Goal: Information Seeking & Learning: Understand process/instructions

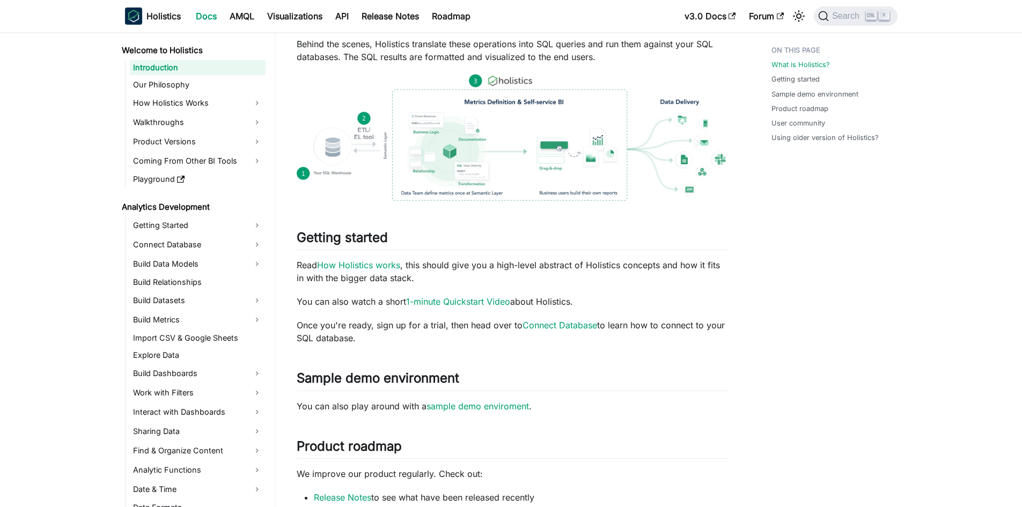
scroll to position [215, 0]
click at [464, 168] on img at bounding box center [513, 136] width 432 height 127
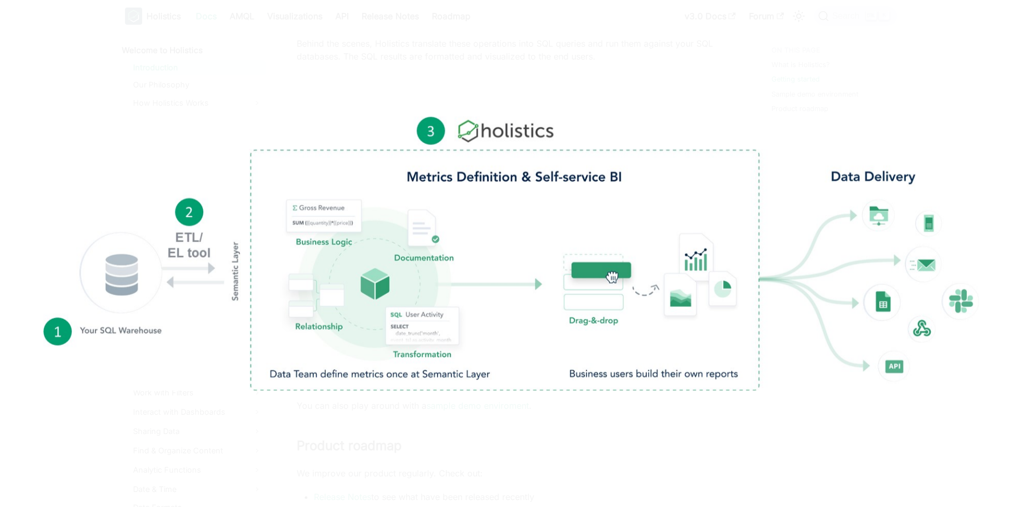
click at [464, 168] on img at bounding box center [511, 253] width 936 height 274
click at [644, 55] on div at bounding box center [511, 253] width 1022 height 507
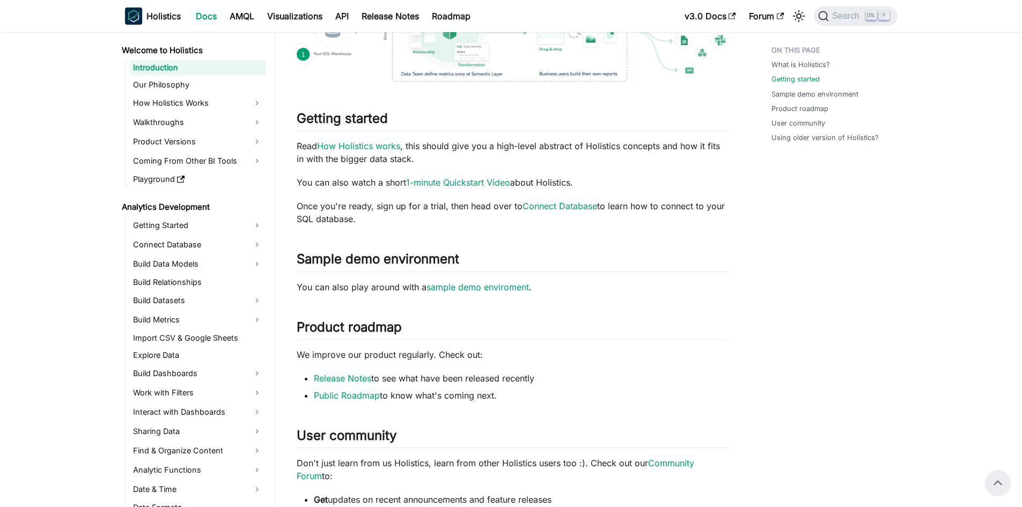
scroll to position [268, 0]
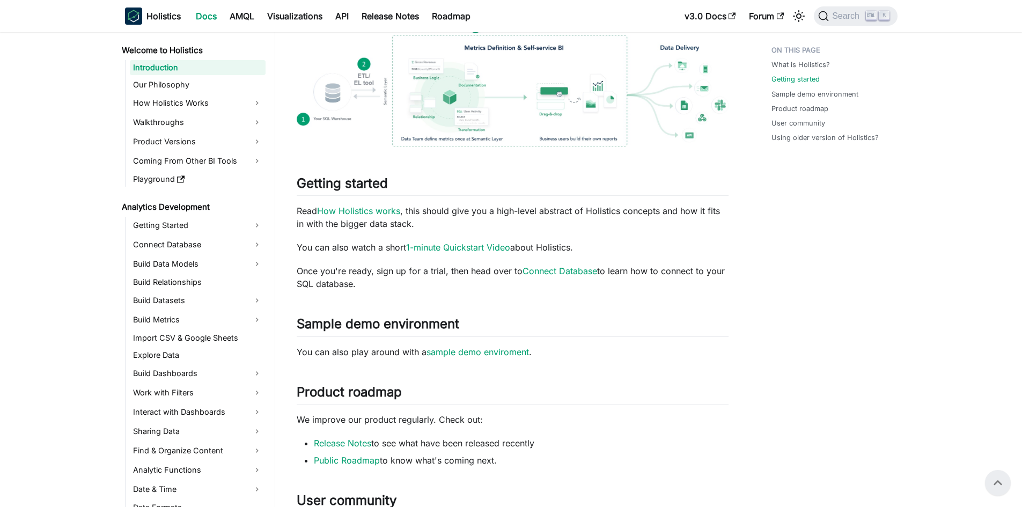
drag, startPoint x: 292, startPoint y: 209, endPoint x: 394, endPoint y: 288, distance: 129.2
click at [394, 288] on article "Welcome to Holistics Introduction On this page Holistics Docs Learn how to use …" at bounding box center [512, 258] width 449 height 971
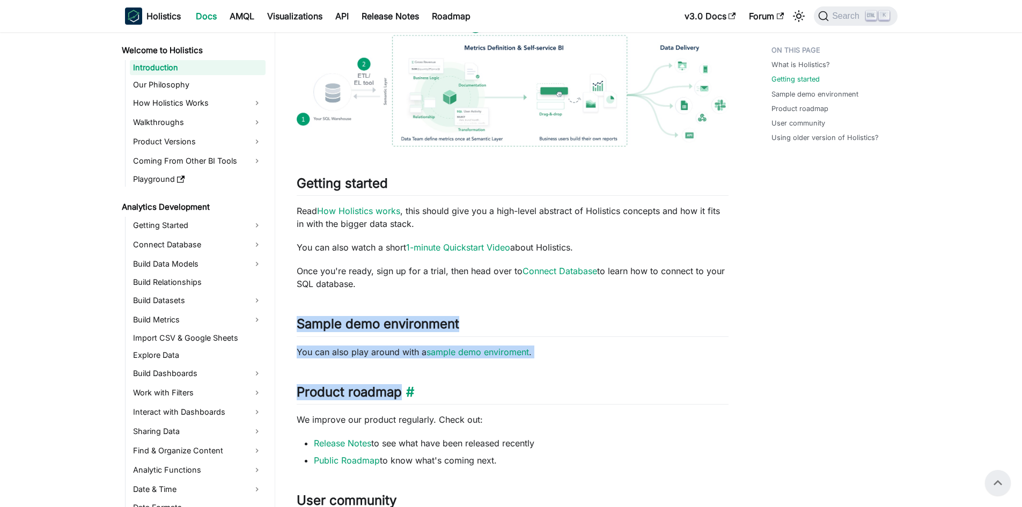
drag, startPoint x: 292, startPoint y: 329, endPoint x: 543, endPoint y: 401, distance: 260.6
click at [543, 401] on article "Welcome to Holistics Introduction On this page Holistics Docs Learn how to use …" at bounding box center [512, 258] width 449 height 971
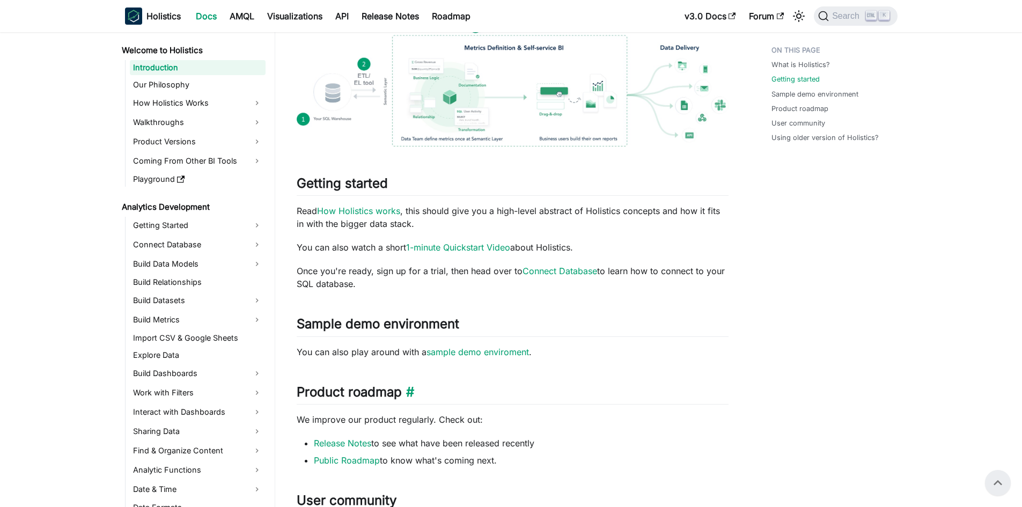
click at [542, 398] on h2 "Product roadmap ​" at bounding box center [513, 394] width 432 height 20
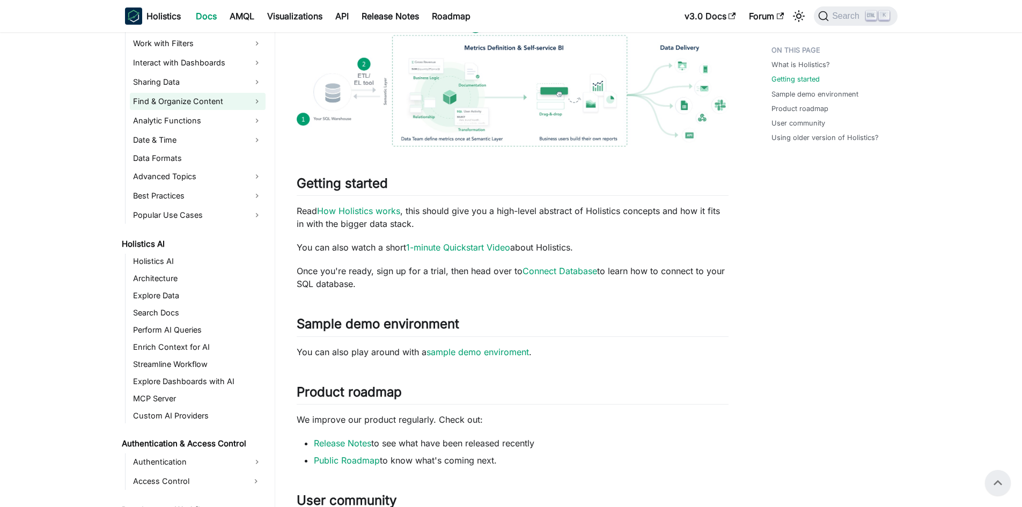
scroll to position [483, 0]
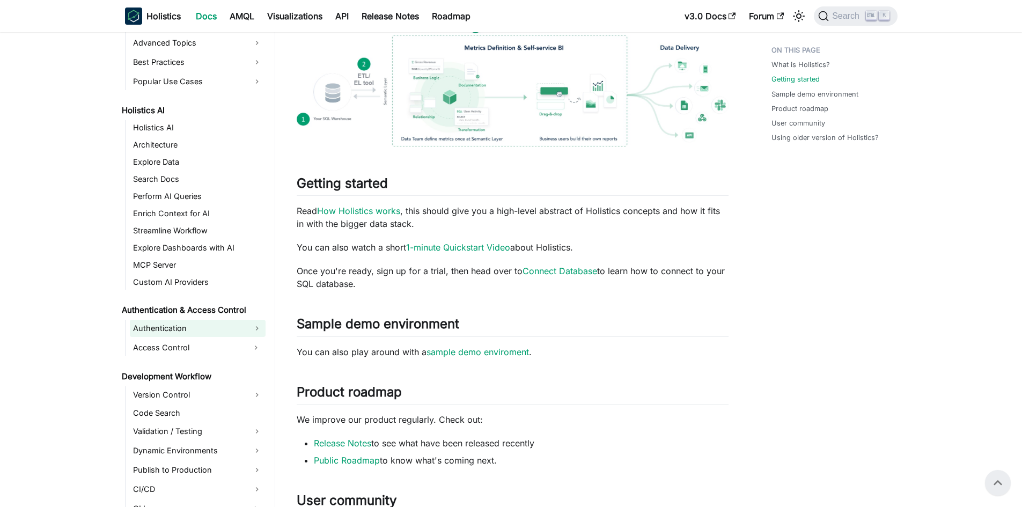
click at [145, 329] on link "Authentication" at bounding box center [198, 328] width 136 height 17
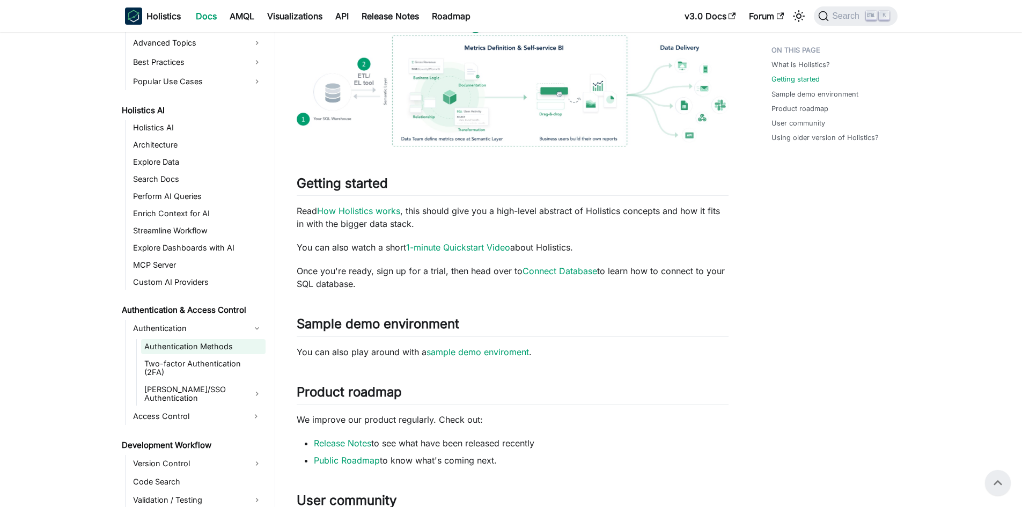
click at [148, 343] on link "Authentication Methods" at bounding box center [203, 346] width 124 height 15
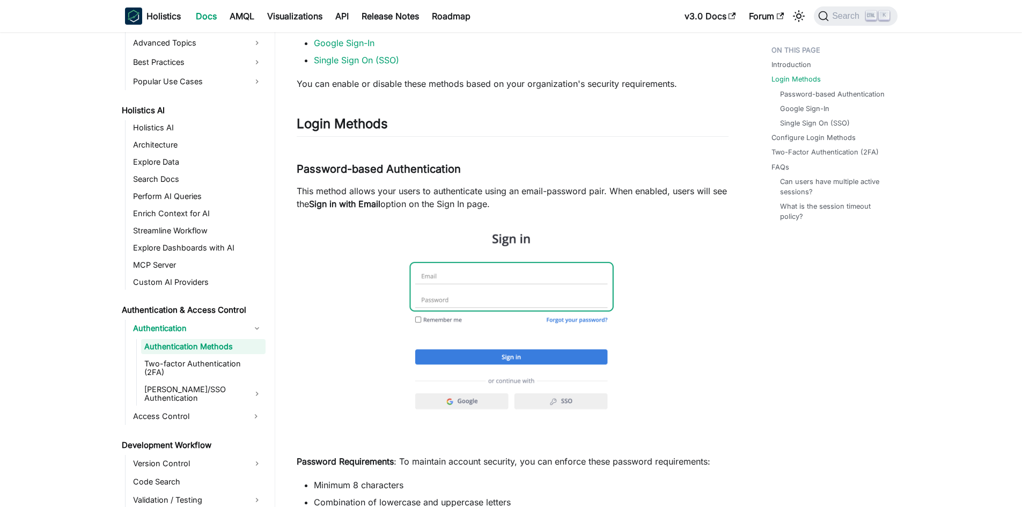
scroll to position [215, 0]
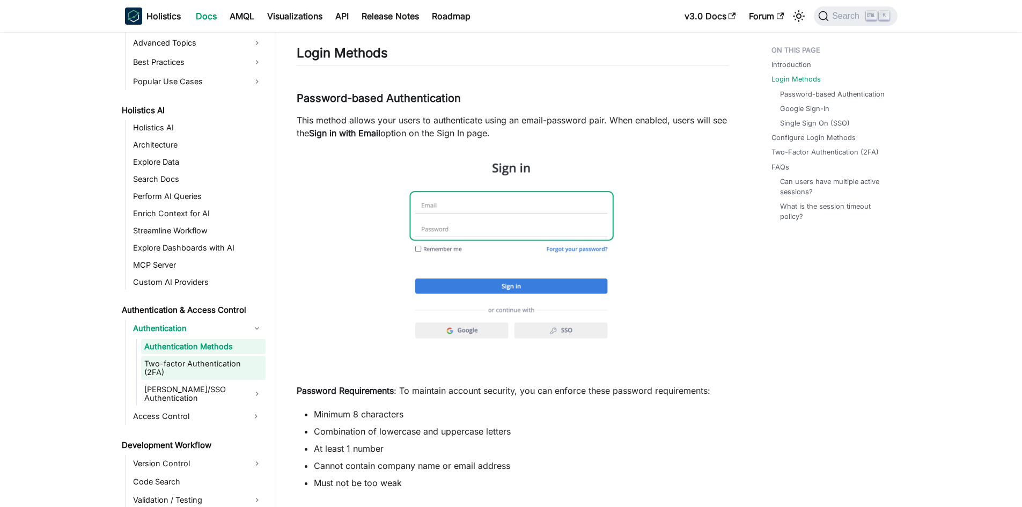
click at [188, 357] on link "Two-factor Authentication (2FA)" at bounding box center [203, 368] width 124 height 24
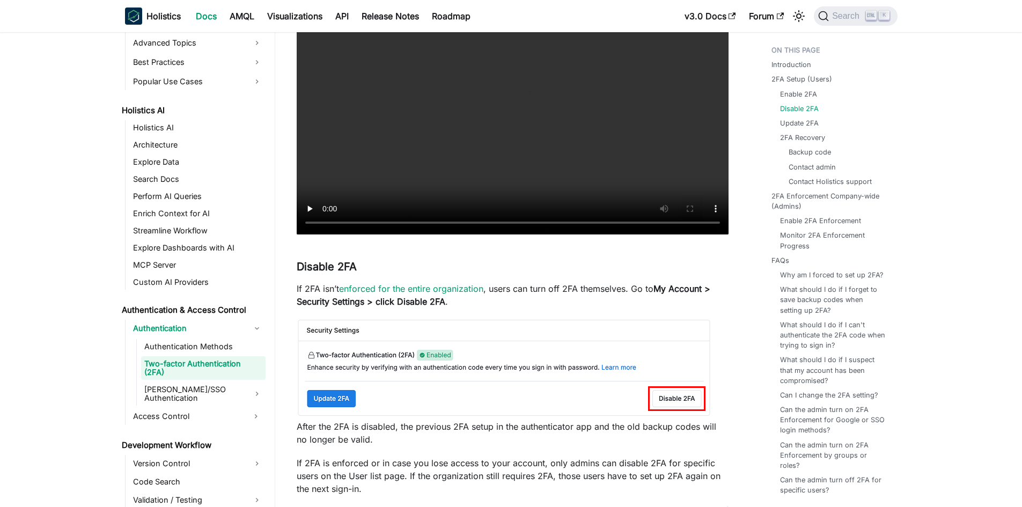
scroll to position [805, 0]
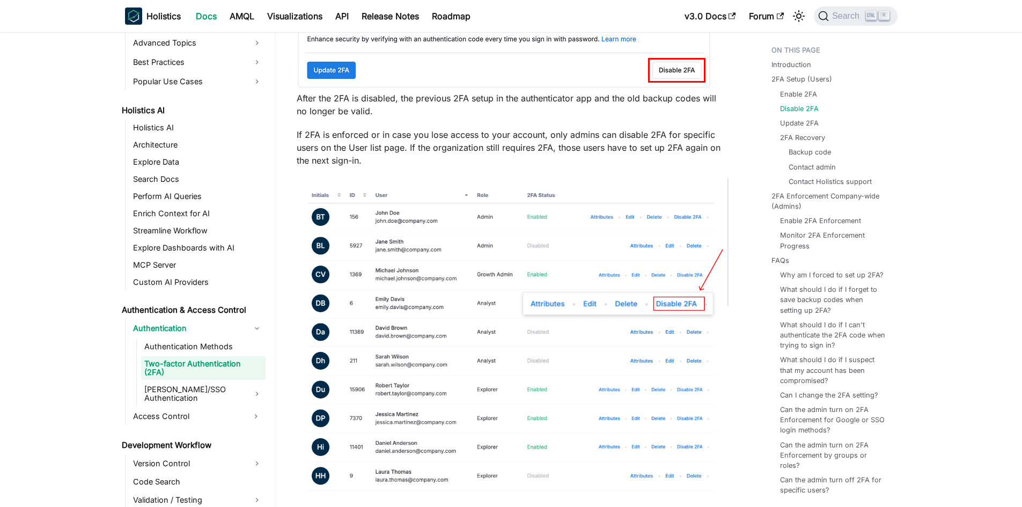
click at [400, 243] on img at bounding box center [513, 334] width 432 height 313
click at [655, 293] on img at bounding box center [513, 334] width 432 height 313
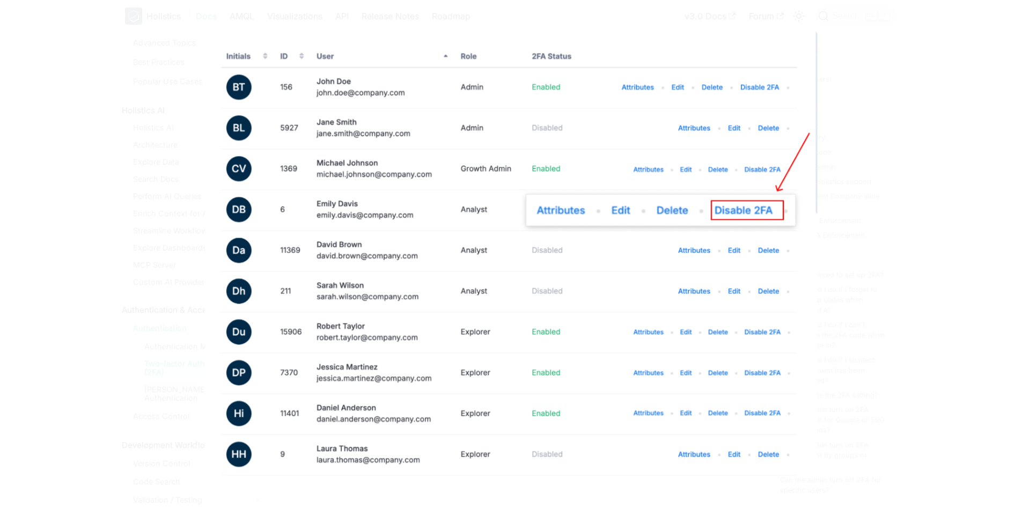
click at [655, 293] on img at bounding box center [511, 253] width 613 height 444
click at [910, 229] on div at bounding box center [511, 253] width 1022 height 507
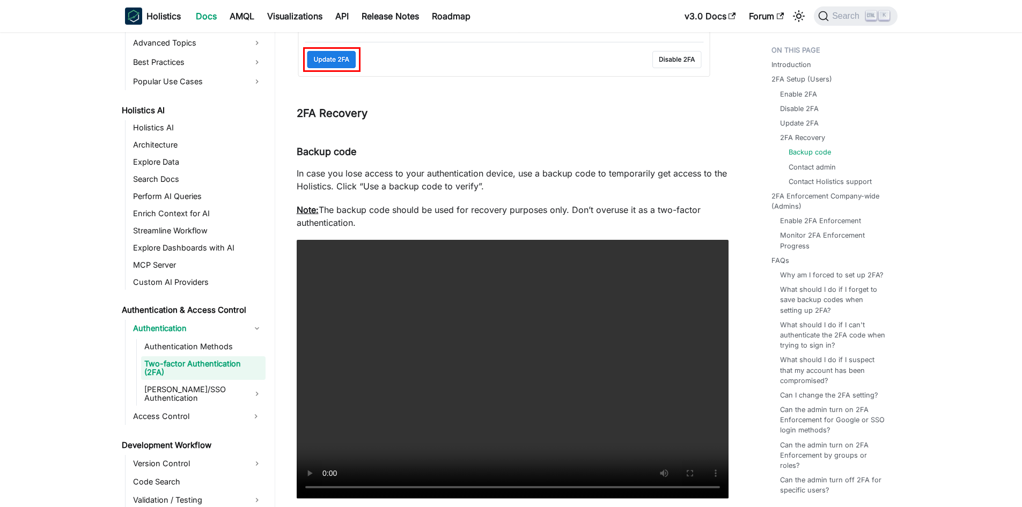
scroll to position [1609, 0]
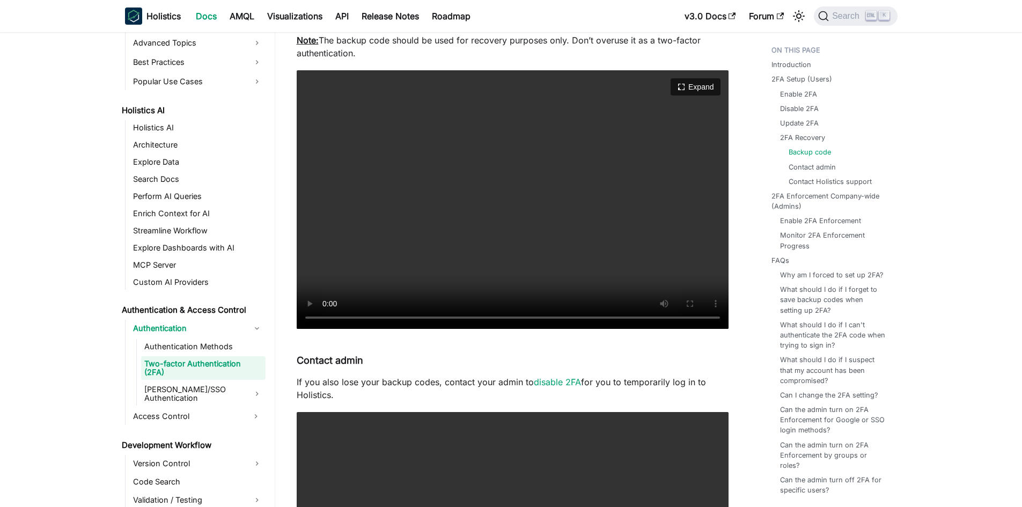
click at [514, 219] on video "Your browser does not support embedding video, but you can download it ." at bounding box center [513, 199] width 432 height 259
click at [645, 207] on video "Your browser does not support embedding video, but you can download it ." at bounding box center [513, 199] width 432 height 259
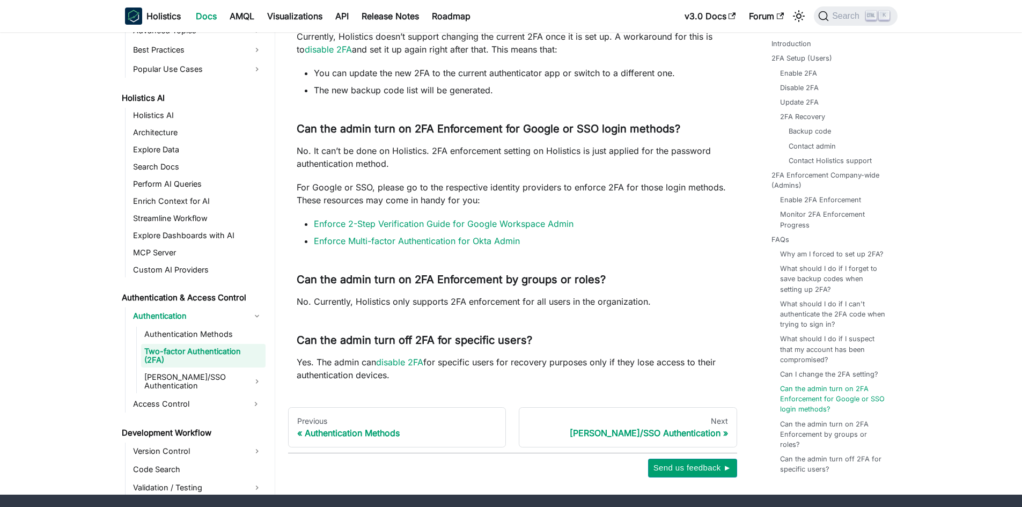
scroll to position [3893, 0]
